Goal: Transaction & Acquisition: Purchase product/service

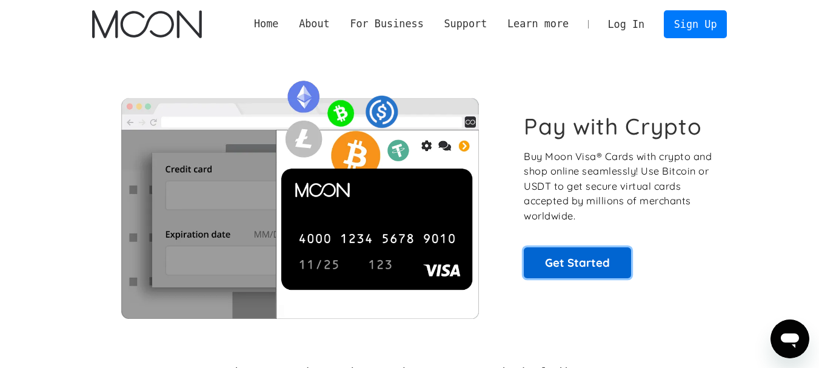
click at [576, 272] on link "Get Started" at bounding box center [577, 262] width 107 height 30
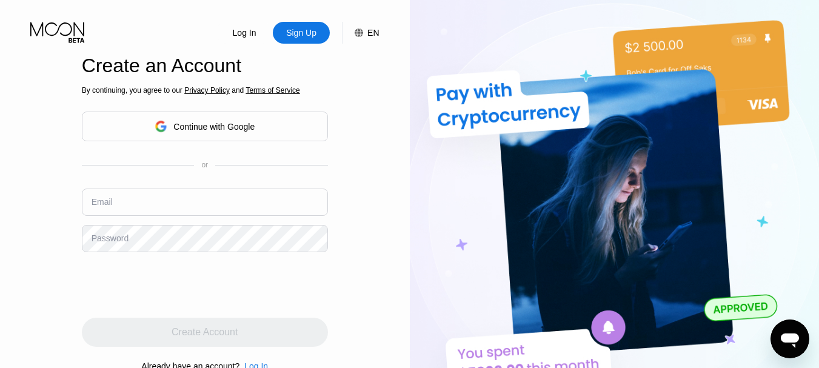
click at [236, 127] on div "Continue with Google" at bounding box center [213, 127] width 81 height 10
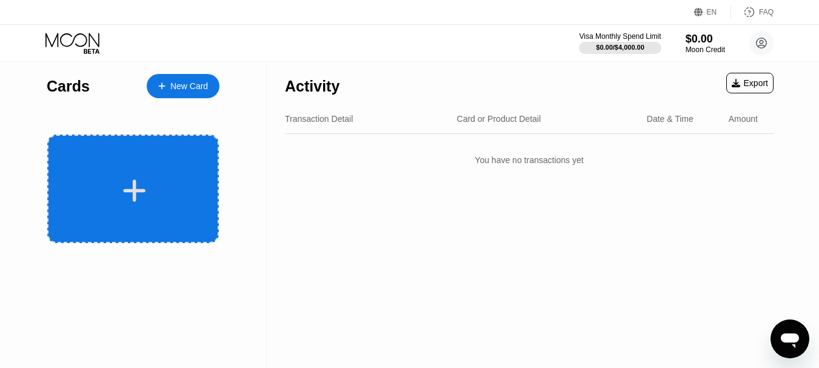
click at [181, 178] on div at bounding box center [134, 190] width 150 height 27
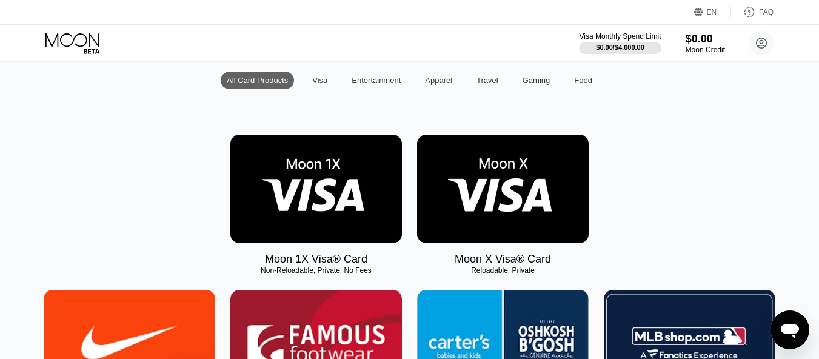
scroll to position [121, 0]
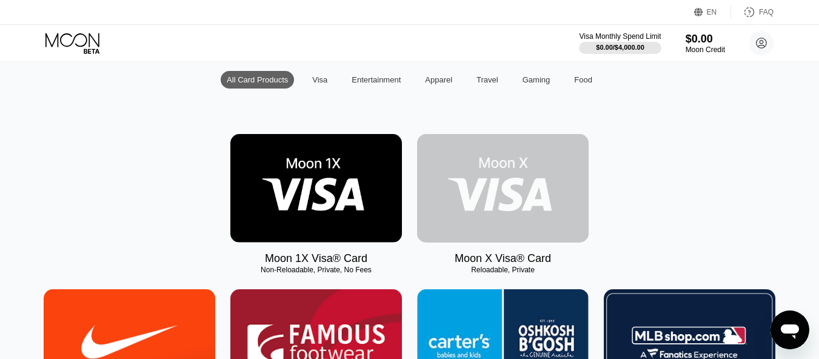
click at [498, 152] on img at bounding box center [503, 188] width 172 height 109
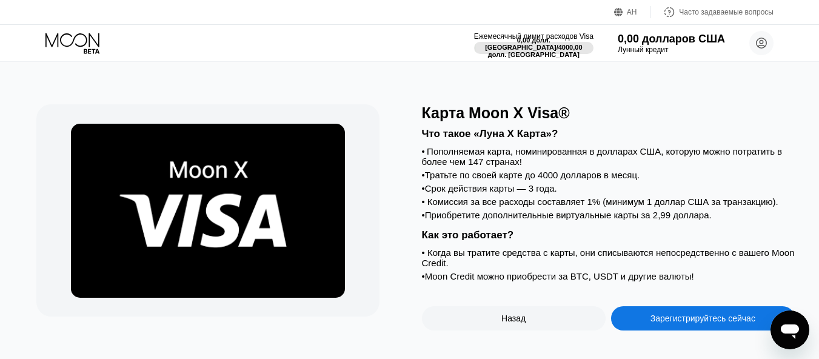
click at [613, 112] on div "Карта Moon X Visa®" at bounding box center [608, 113] width 373 height 18
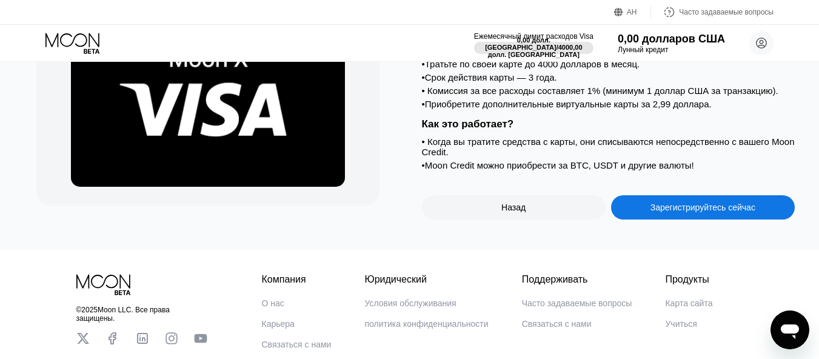
scroll to position [61, 0]
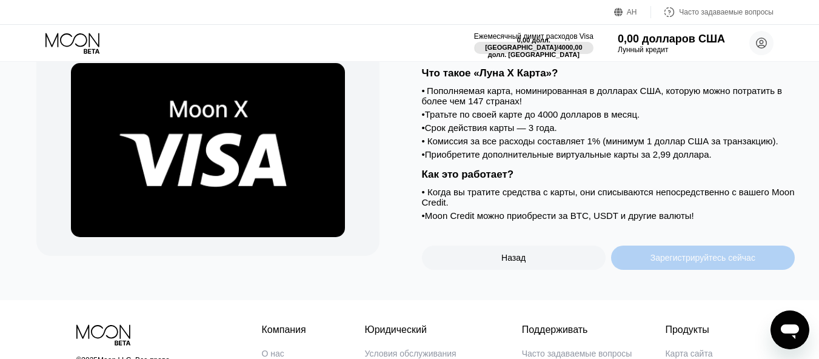
click at [653, 262] on font "Зарегистрируйтесь сейчас" at bounding box center [702, 258] width 105 height 10
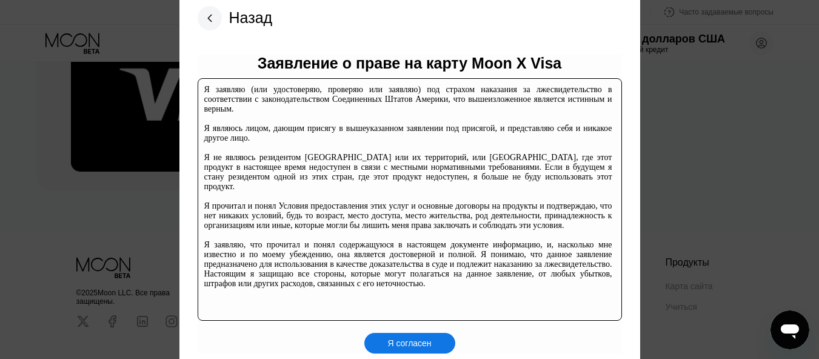
scroll to position [182, 0]
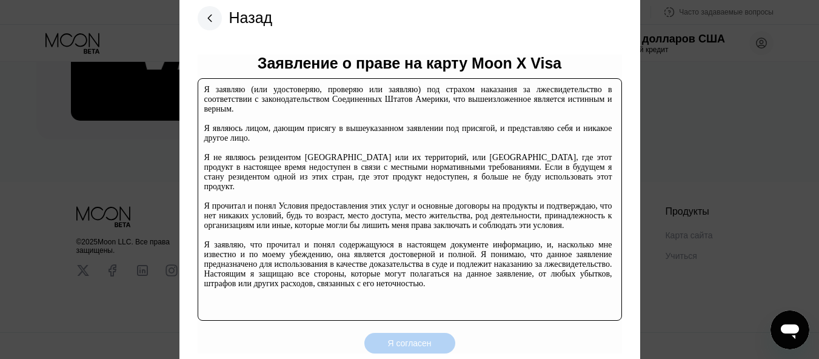
click at [407, 344] on font "Я согласен" at bounding box center [409, 343] width 44 height 10
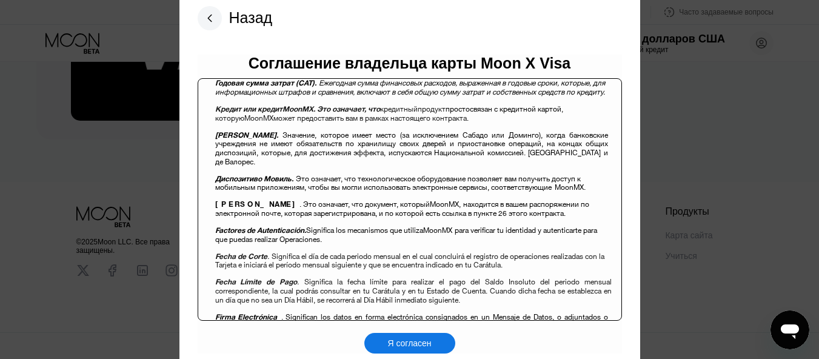
scroll to position [606, 0]
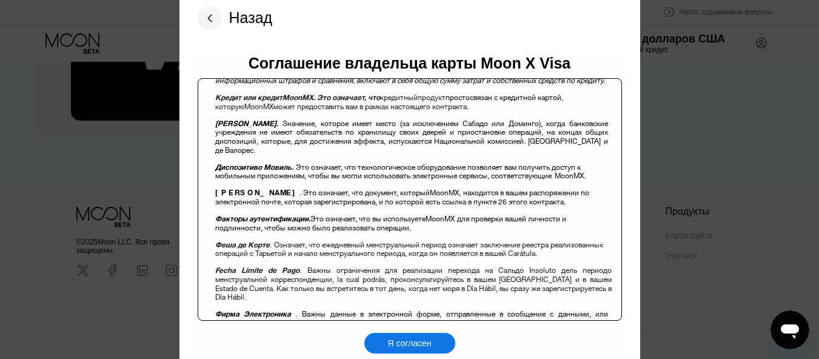
click at [395, 348] on font "Я согласен" at bounding box center [409, 343] width 44 height 10
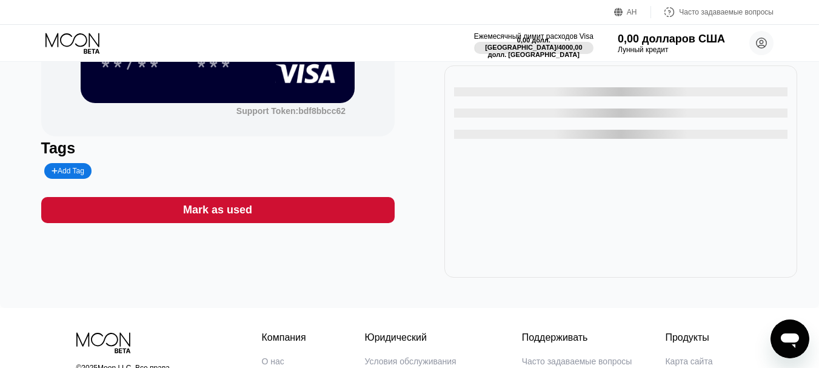
scroll to position [4, 0]
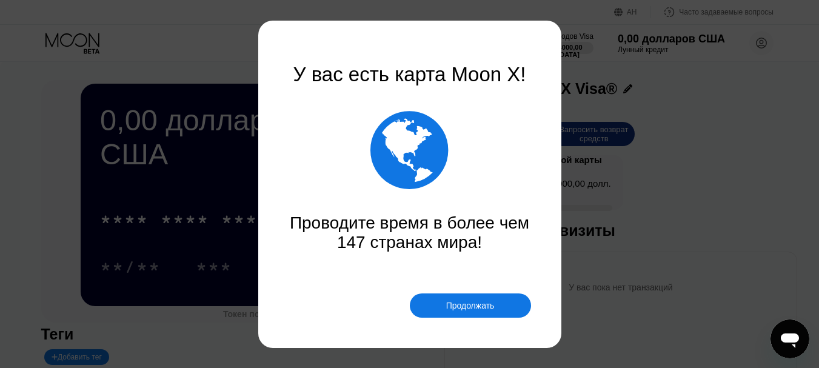
click at [452, 310] on font "Продолжать" at bounding box center [470, 306] width 48 height 10
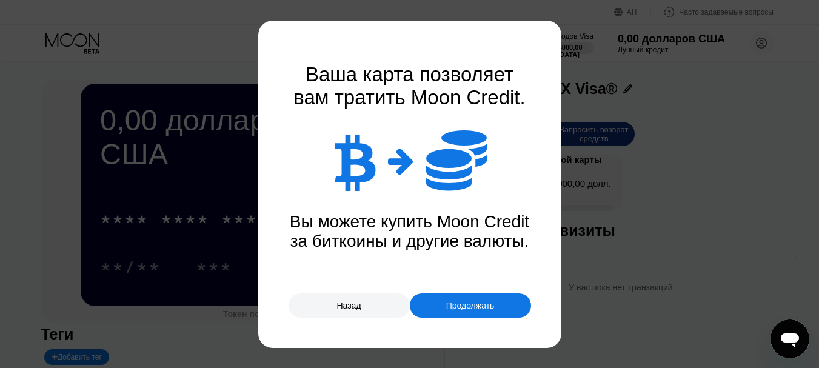
click at [462, 309] on font "Продолжать" at bounding box center [470, 306] width 48 height 10
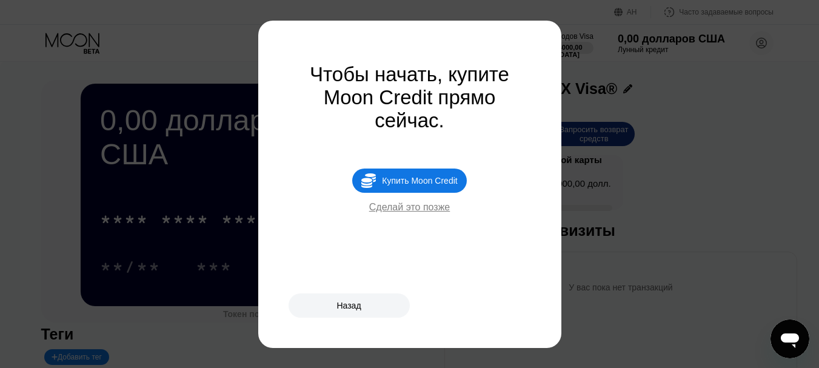
click at [409, 212] on font "Сделай это позже" at bounding box center [409, 207] width 81 height 10
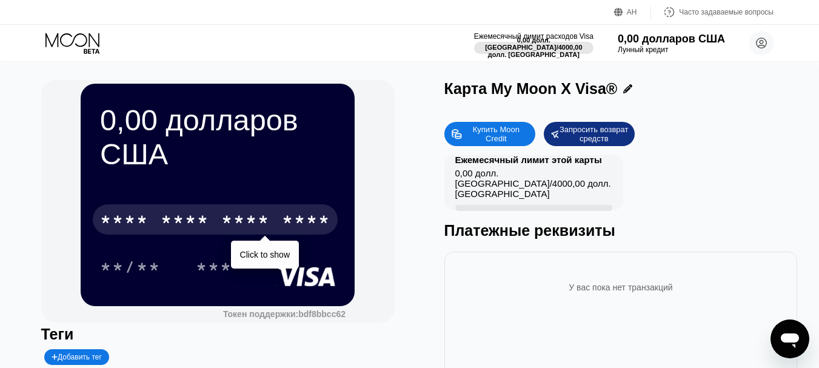
click at [195, 231] on div "* * * *" at bounding box center [185, 221] width 48 height 19
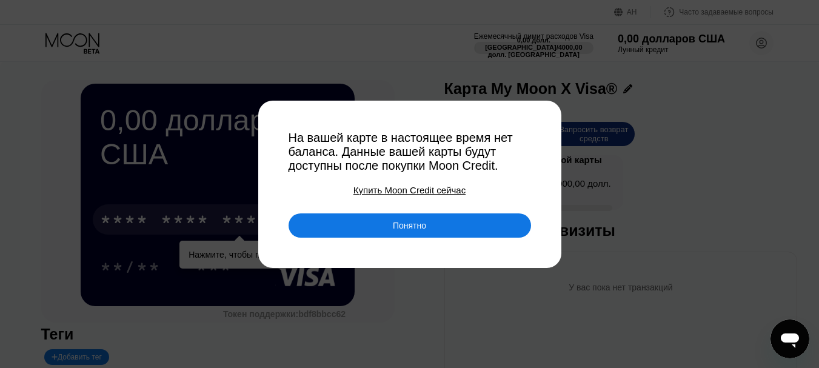
click at [396, 229] on font "Понятно" at bounding box center [409, 226] width 33 height 10
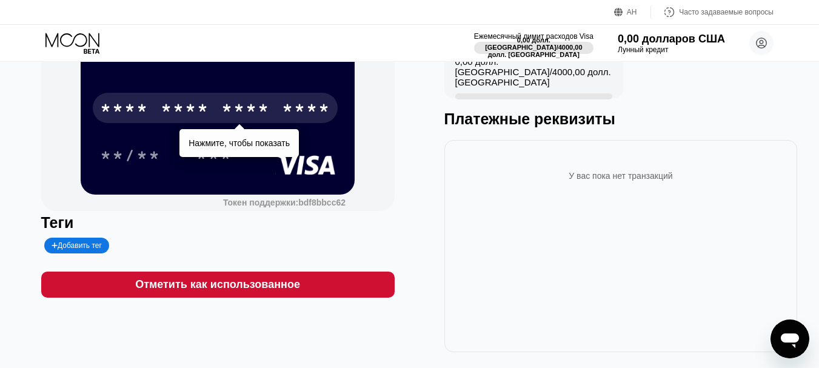
scroll to position [121, 0]
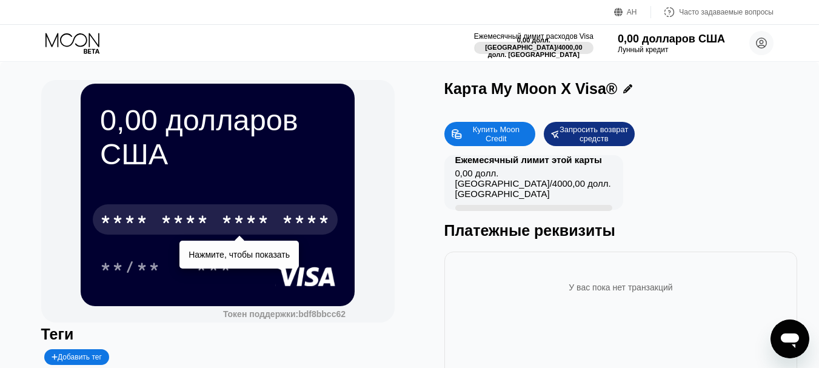
click at [473, 128] on font "Купить Moon Credit" at bounding box center [497, 134] width 49 height 18
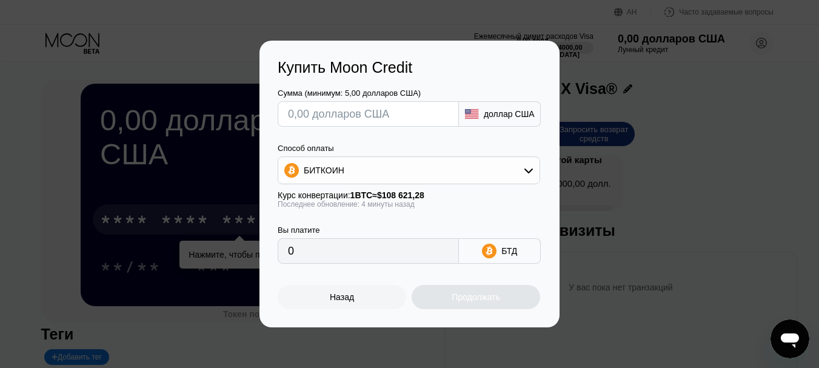
click at [392, 112] on input "text" at bounding box center [368, 114] width 161 height 24
type input "$5"
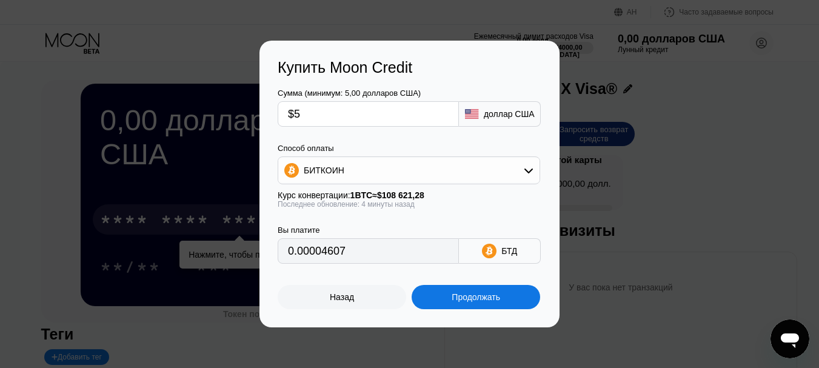
type input "0.00004607"
type input "$5"
click at [529, 173] on icon at bounding box center [528, 171] width 8 height 5
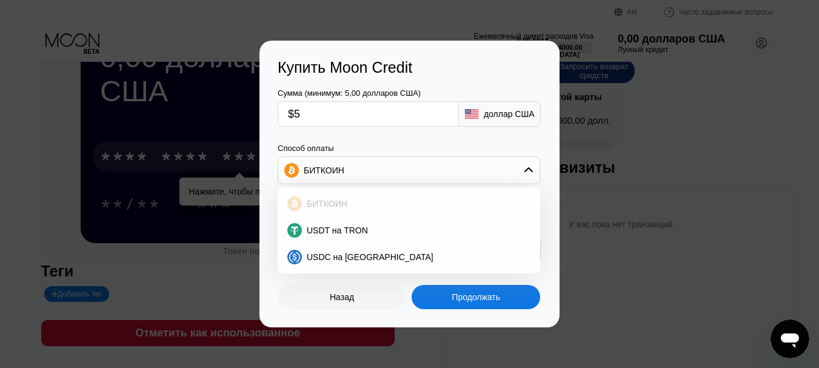
scroll to position [121, 0]
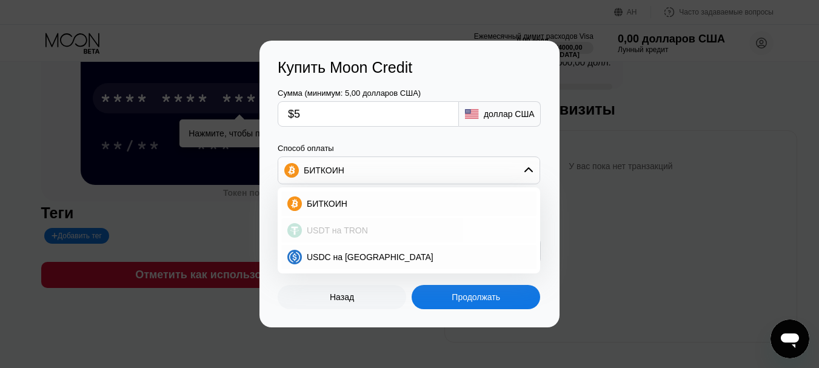
click at [314, 232] on font "USDT на TRON" at bounding box center [337, 231] width 61 height 10
type input "5.05"
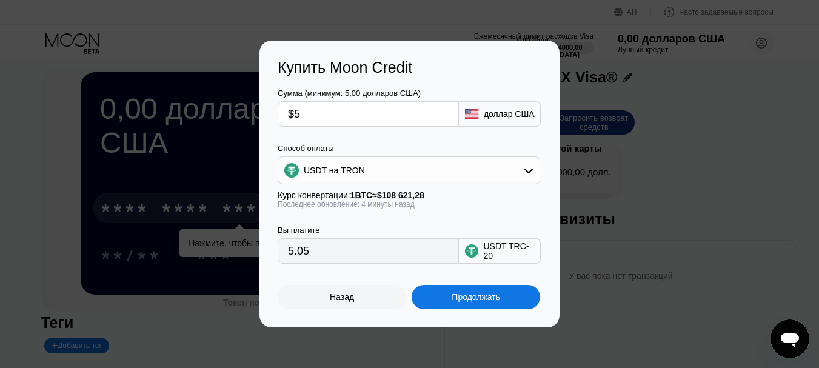
scroll to position [0, 0]
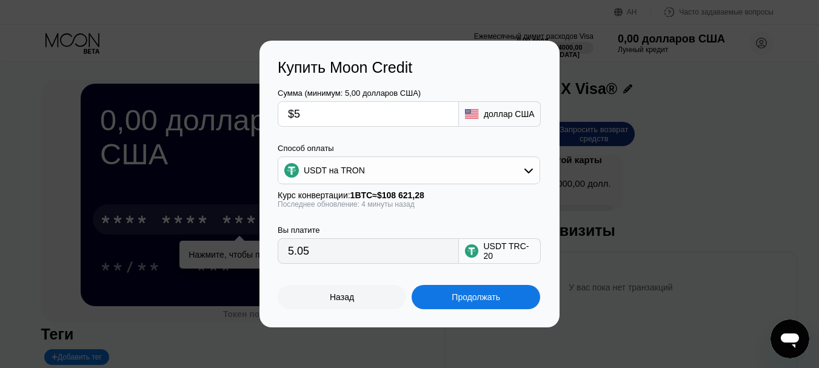
drag, startPoint x: 302, startPoint y: 114, endPoint x: 242, endPoint y: 104, distance: 60.2
click at [242, 104] on div "Купить Moon Credit Сумма (минимум: 5,00 долларов США) $5 доллар США Способ опла…" at bounding box center [409, 184] width 819 height 287
type input "$12"
type input "12.12"
click at [455, 209] on div "Последнее обновление: 4 минуты назад" at bounding box center [409, 204] width 262 height 8
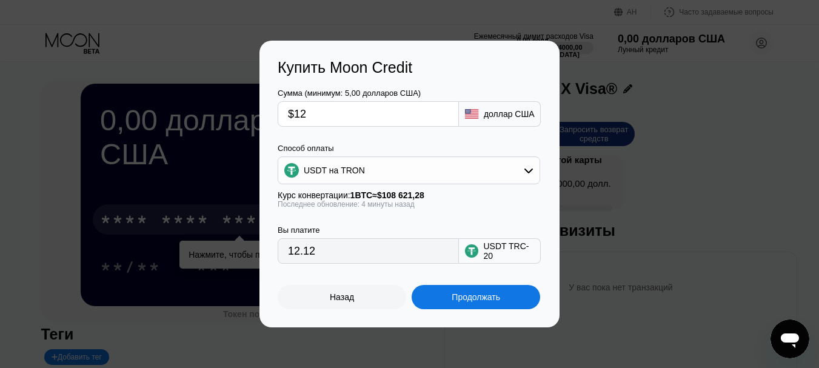
click at [336, 119] on input "$12" at bounding box center [368, 114] width 161 height 24
drag, startPoint x: 352, startPoint y: 117, endPoint x: 257, endPoint y: 116, distance: 94.6
click at [257, 116] on div "Купить Moon Credit Сумма (минимум: 5,00 долларов США) $12 доллар США Способ опл…" at bounding box center [409, 184] width 819 height 287
type input "$9"
type input "9.09"
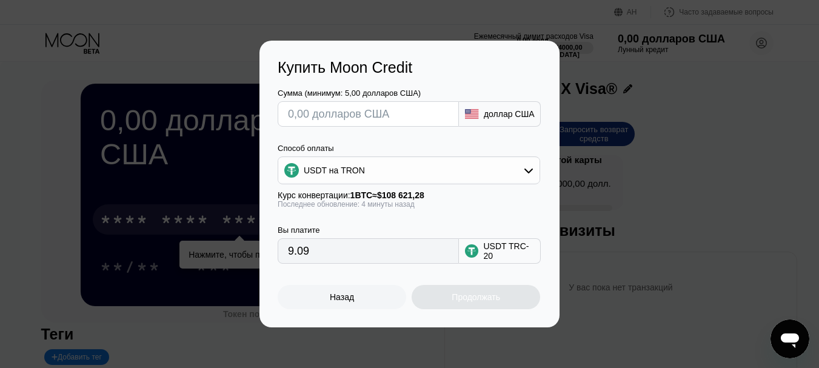
type input "0.00"
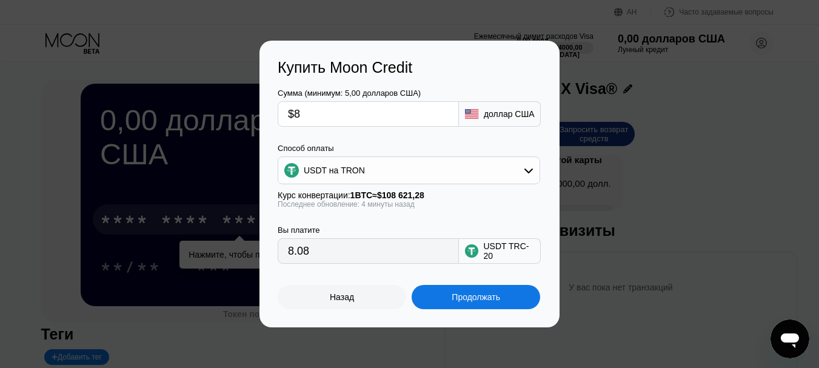
type input "$8"
click at [489, 302] on font "Продолжать" at bounding box center [476, 297] width 48 height 10
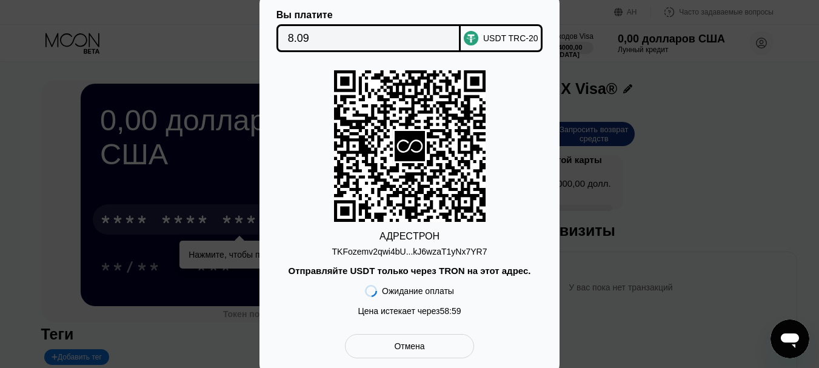
click at [354, 256] on font "TKFozemv2qwi4bU...kJ6wzaT1yNx7YR7" at bounding box center [409, 252] width 155 height 10
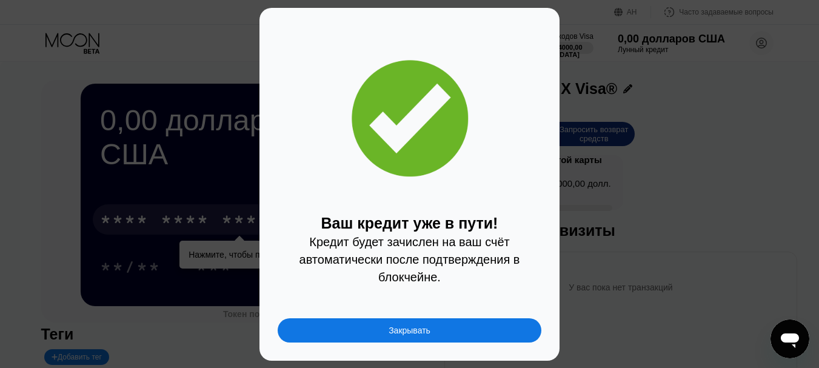
click at [416, 331] on font "Закрывать" at bounding box center [410, 331] width 42 height 10
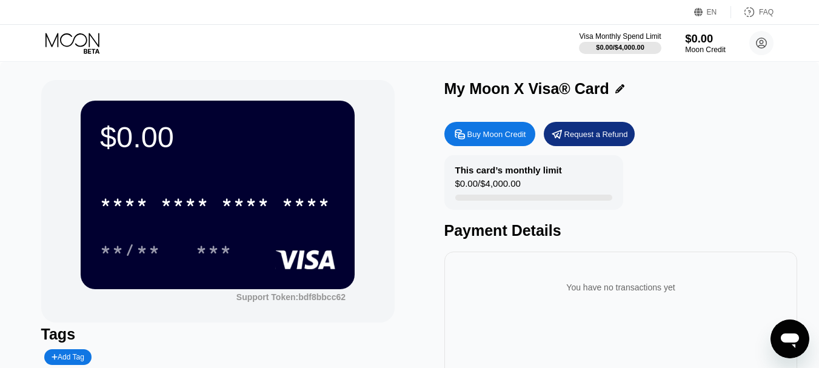
click at [704, 38] on div "$0.00" at bounding box center [705, 38] width 41 height 13
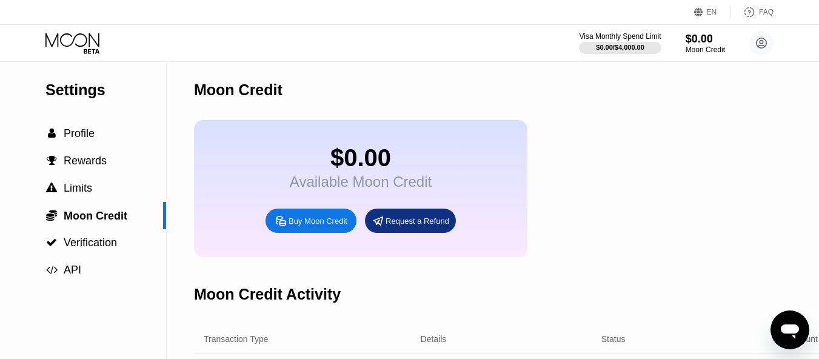
scroll to position [1, 0]
click at [74, 138] on span "Profile" at bounding box center [79, 134] width 31 height 12
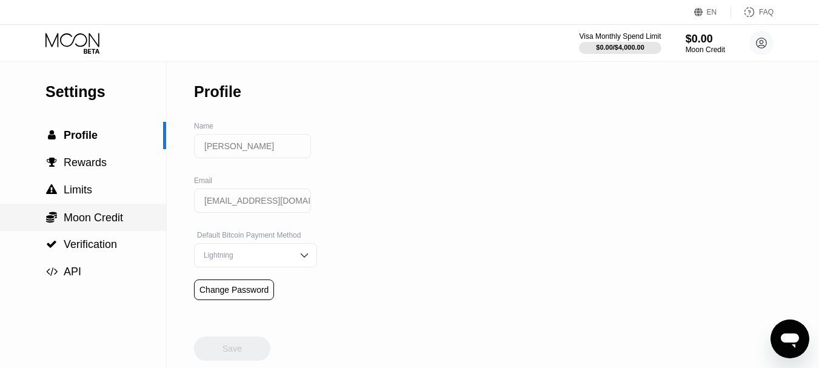
click at [62, 213] on div " Moon Credit" at bounding box center [84, 217] width 78 height 13
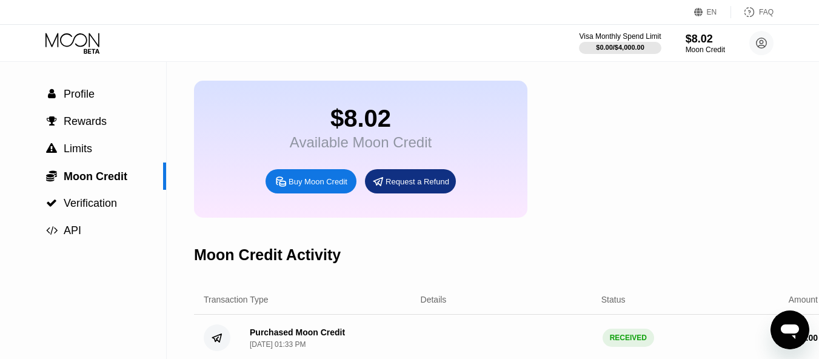
scroll to position [61, 0]
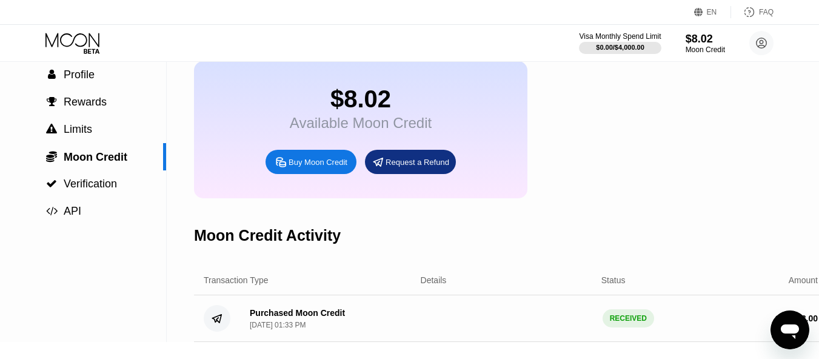
click at [306, 167] on div "Buy Moon Credit" at bounding box center [318, 162] width 59 height 10
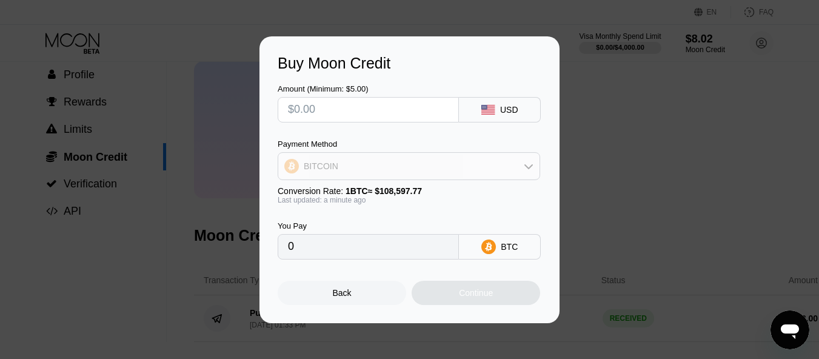
click at [426, 175] on div "BITCOIN" at bounding box center [408, 166] width 261 height 24
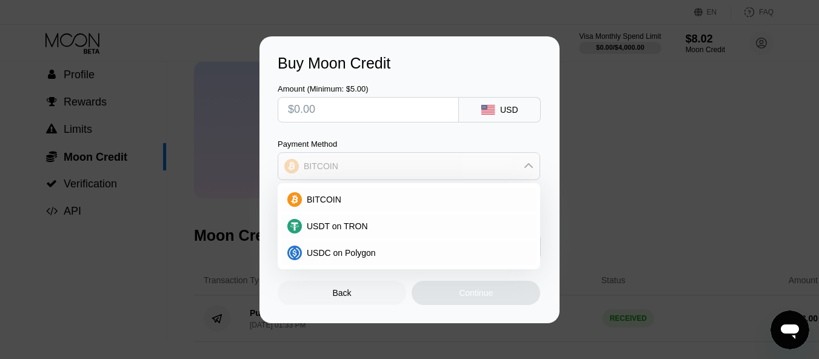
click at [426, 175] on div "BITCOIN" at bounding box center [408, 166] width 261 height 24
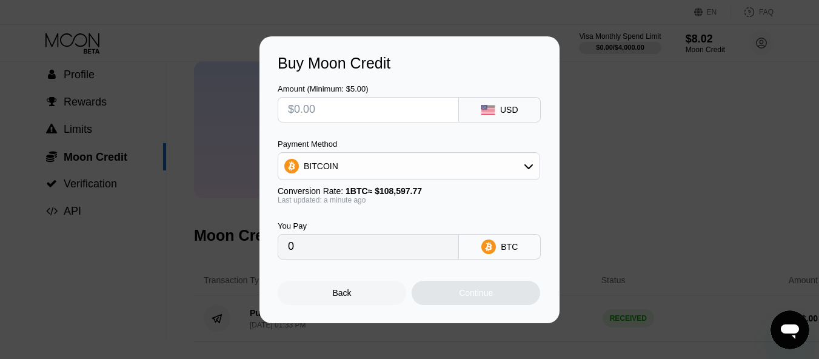
click at [296, 113] on input "text" at bounding box center [368, 110] width 161 height 24
type input "$5"
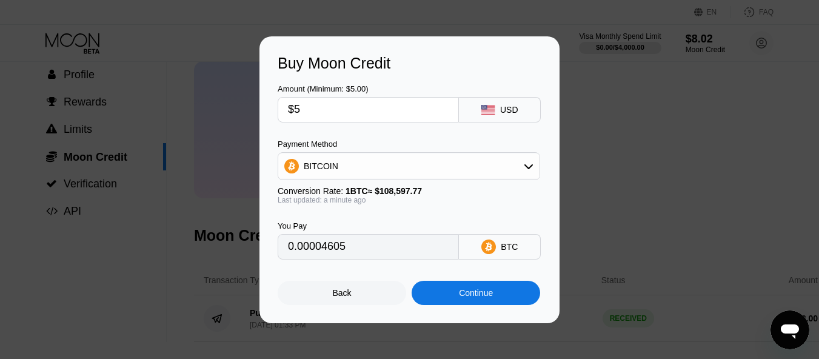
type input "0.00004605"
type input "$5"
click at [532, 164] on icon at bounding box center [529, 166] width 10 height 10
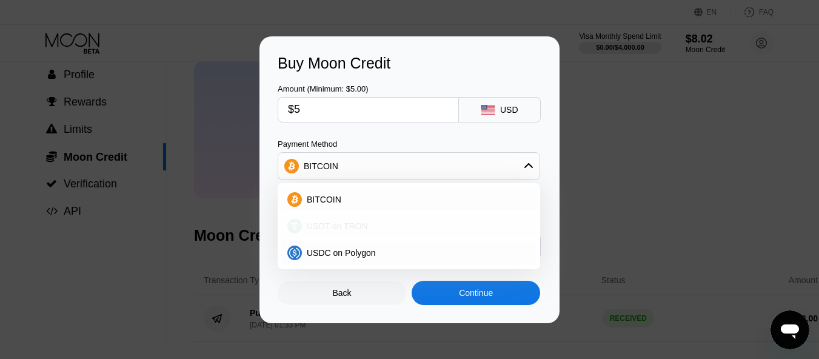
click at [325, 226] on span "USDT on TRON" at bounding box center [337, 226] width 61 height 10
type input "5.05"
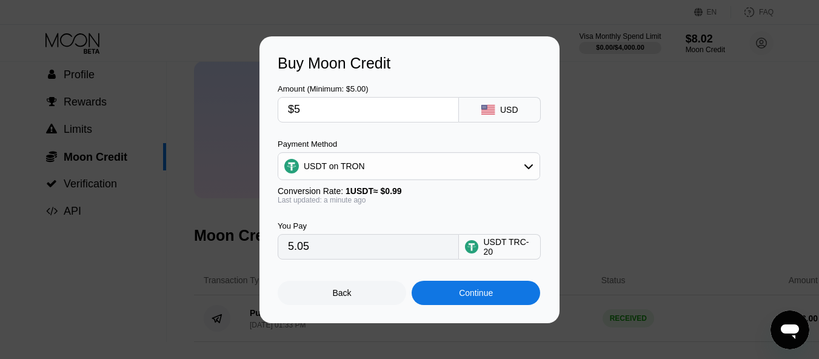
click at [352, 104] on input "$5" at bounding box center [368, 110] width 161 height 24
click at [458, 298] on div "Continue" at bounding box center [476, 293] width 129 height 24
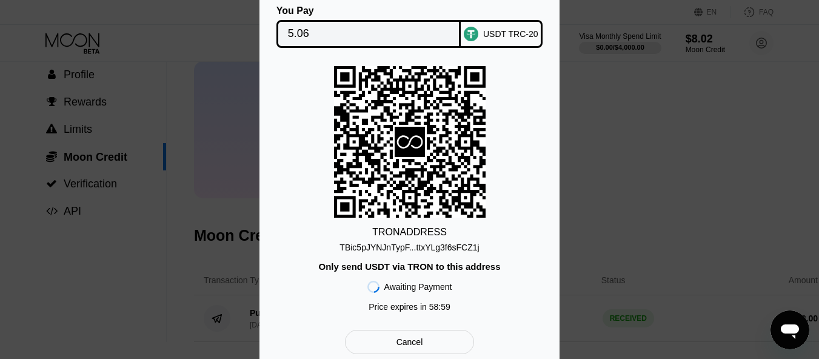
scroll to position [0, 0]
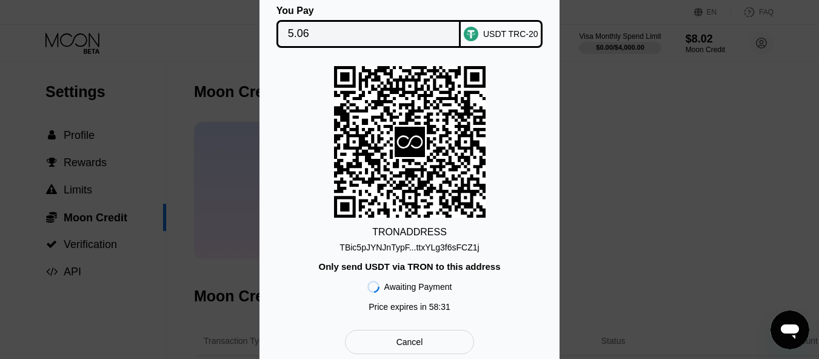
click at [450, 249] on div "TBic5pJYNJnTypF...ttxYLg3f6sFCZ1j" at bounding box center [408, 247] width 139 height 10
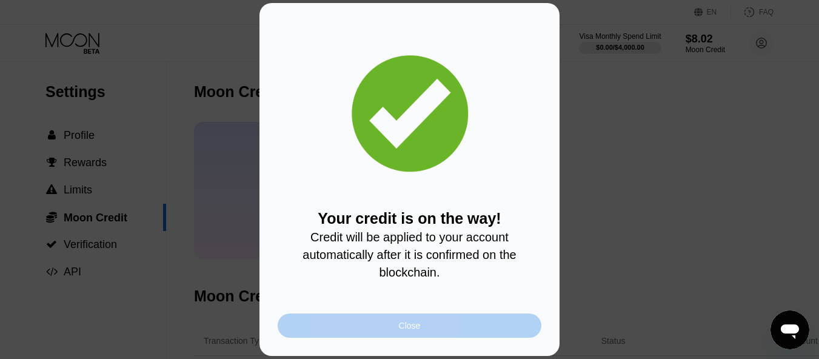
click at [436, 329] on div "Close" at bounding box center [410, 325] width 264 height 24
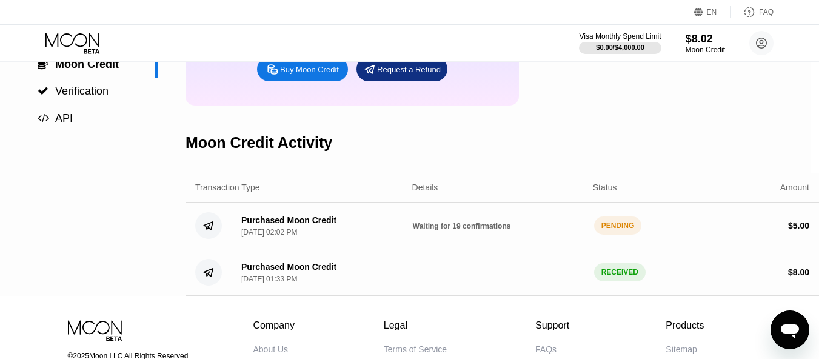
scroll to position [0, 8]
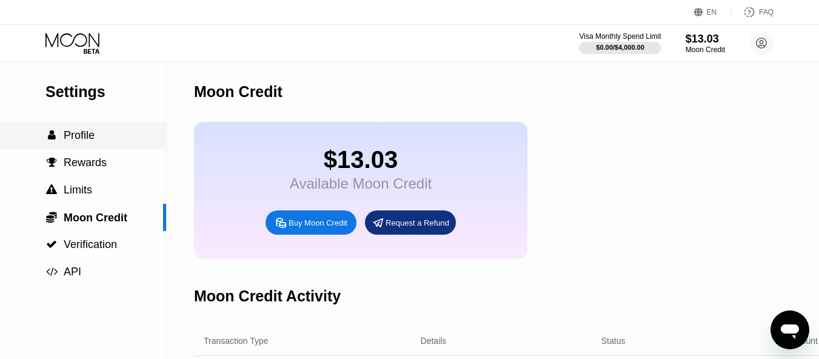
click at [79, 140] on span "Profile" at bounding box center [79, 135] width 31 height 12
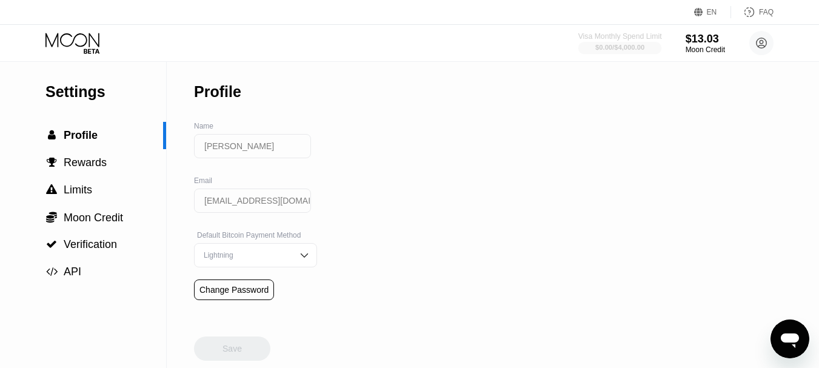
click at [596, 36] on div "Visa Monthly Spend Limit" at bounding box center [620, 36] width 84 height 8
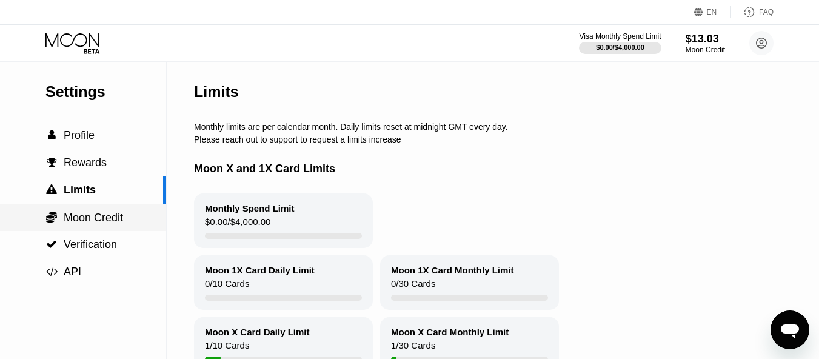
click at [90, 224] on span "Moon Credit" at bounding box center [93, 218] width 59 height 12
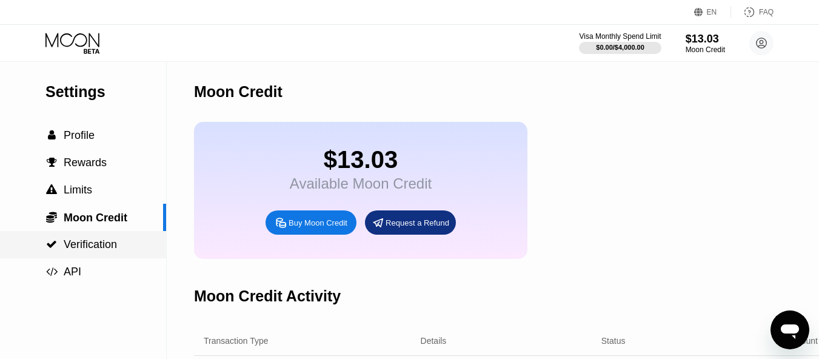
click at [104, 248] on span "Verification" at bounding box center [90, 244] width 53 height 12
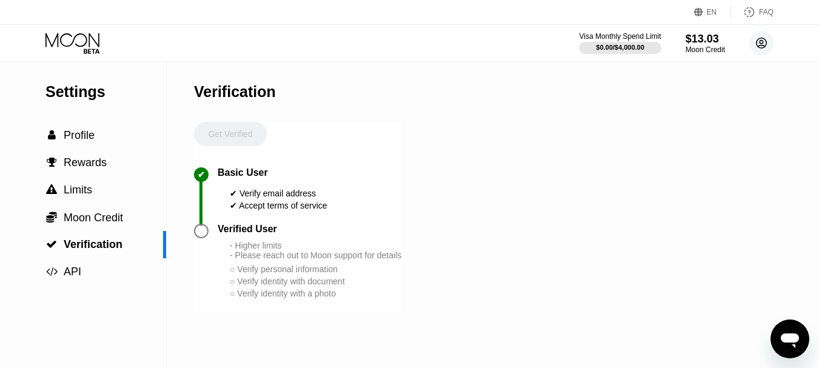
click at [763, 41] on circle at bounding box center [761, 43] width 24 height 24
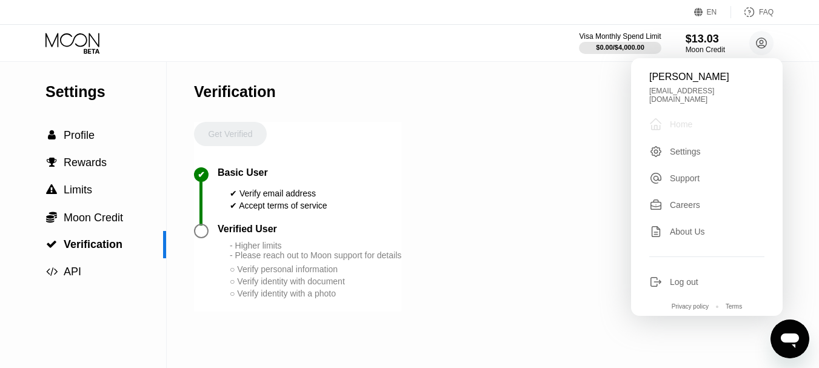
click at [679, 119] on div "Home" at bounding box center [681, 124] width 22 height 10
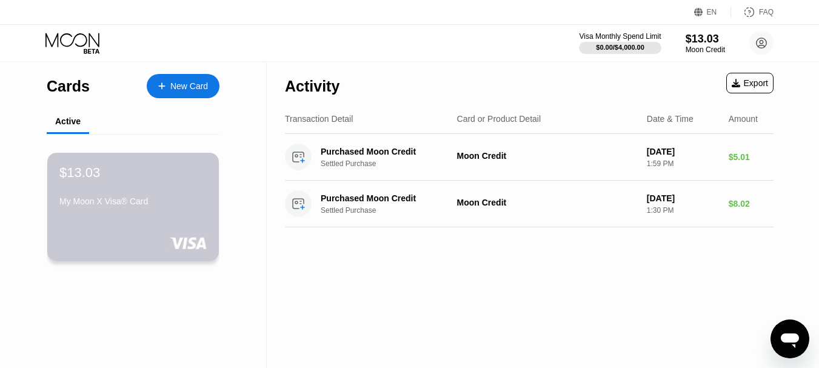
click at [123, 189] on div "$13.03 My Moon X Visa® Card" at bounding box center [132, 188] width 147 height 46
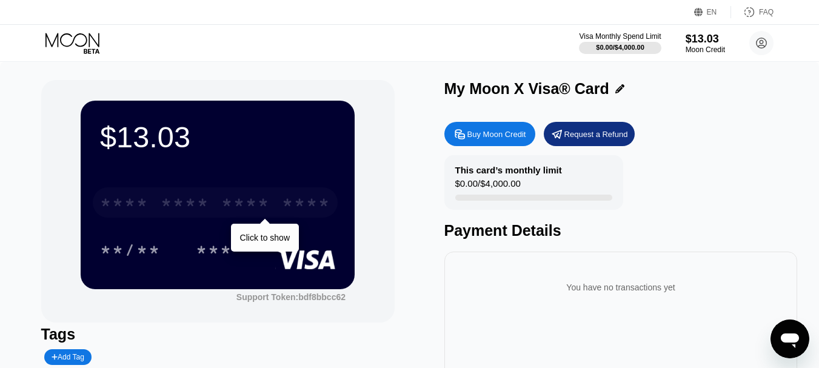
click at [189, 204] on div "* * * *" at bounding box center [185, 204] width 48 height 19
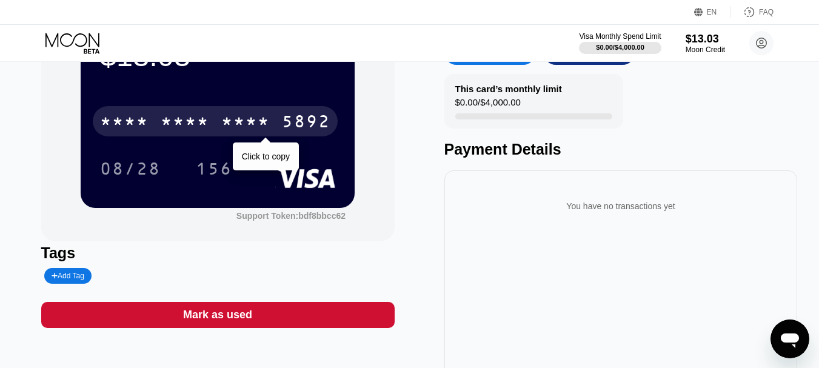
scroll to position [61, 0]
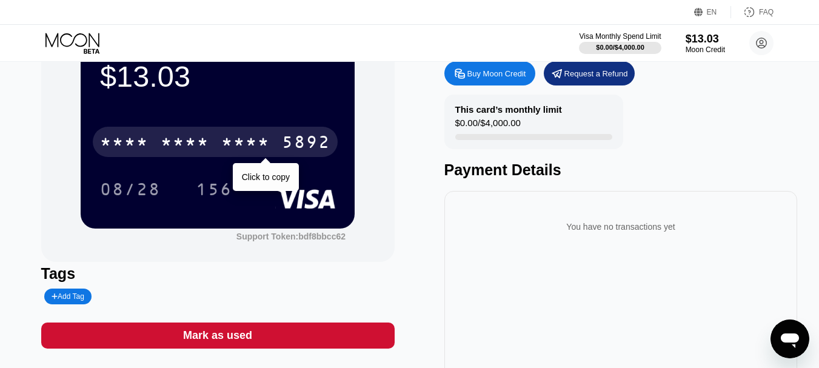
click at [252, 145] on div "* * * *" at bounding box center [245, 143] width 48 height 19
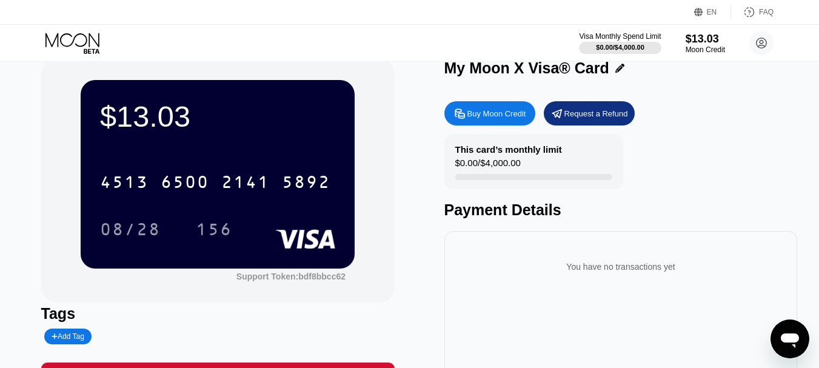
scroll to position [0, 0]
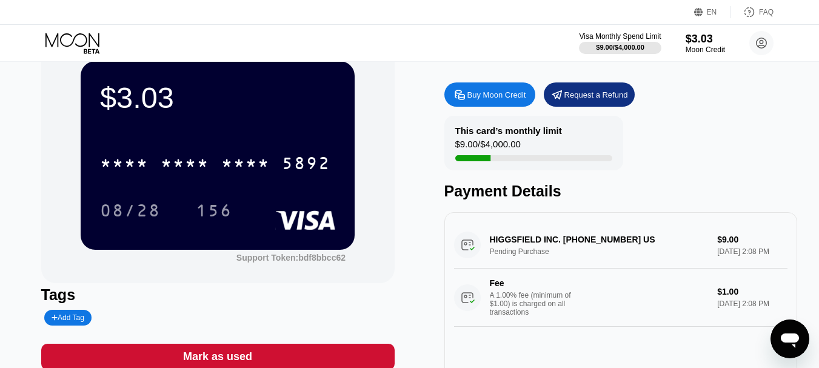
scroll to position [61, 0]
